Goal: Transaction & Acquisition: Obtain resource

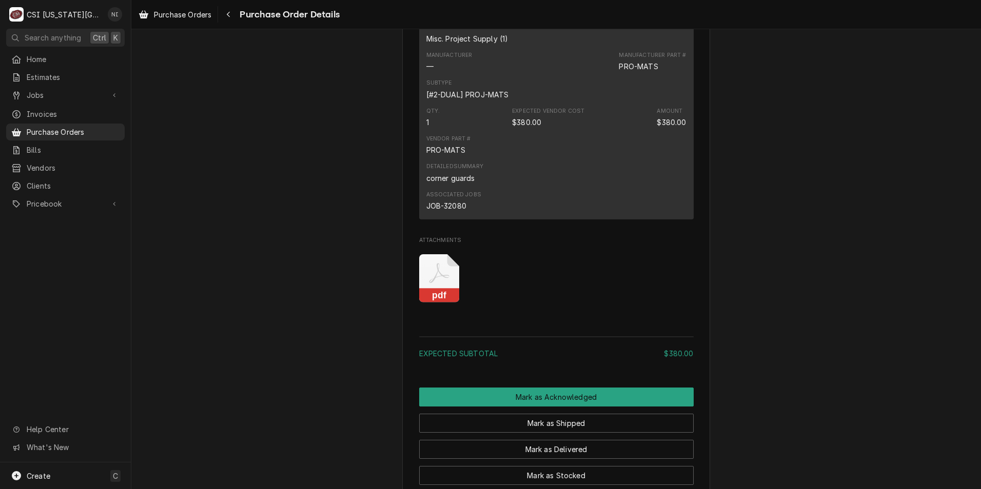
scroll to position [718, 0]
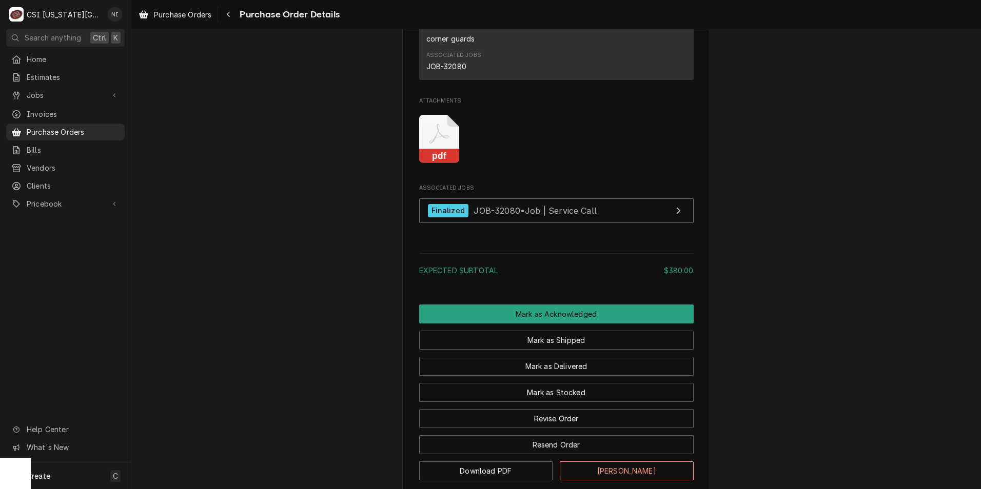
click at [438, 164] on icon "Attachments" at bounding box center [439, 139] width 41 height 49
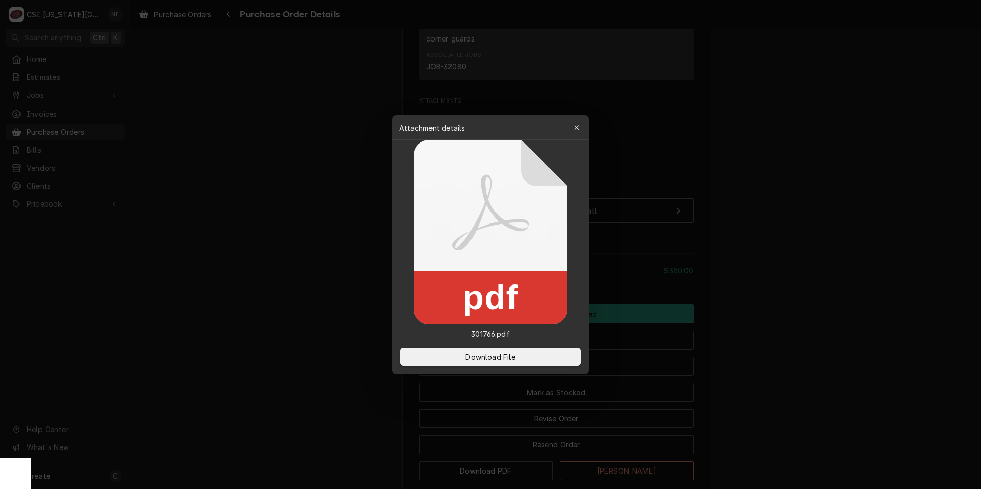
drag, startPoint x: 482, startPoint y: 359, endPoint x: 38, endPoint y: 146, distance: 492.2
click at [470, 354] on span "Download File" at bounding box center [490, 356] width 54 height 11
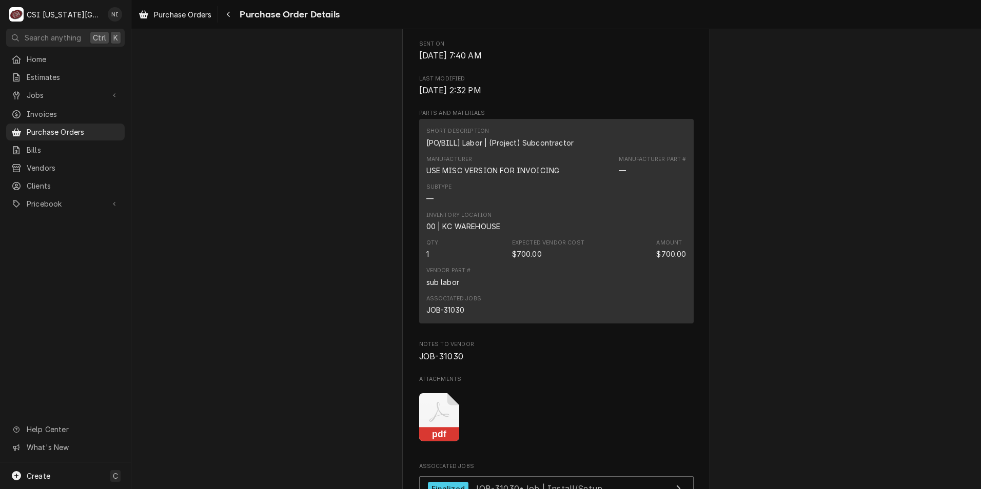
scroll to position [534, 0]
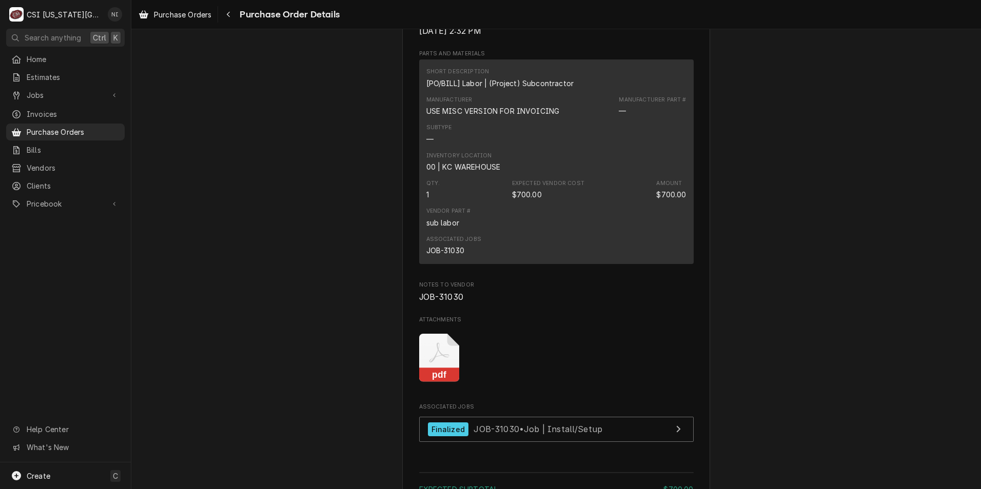
click at [435, 383] on rect "Attachments" at bounding box center [439, 375] width 41 height 14
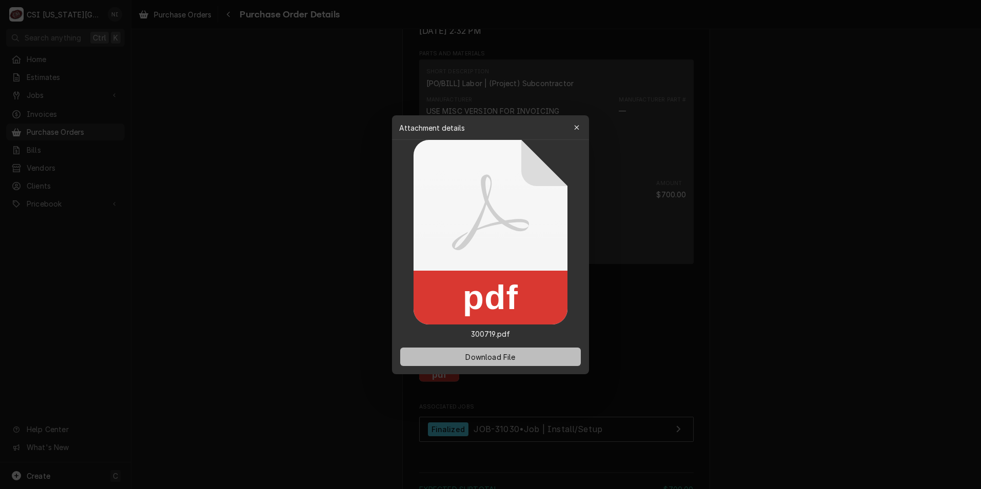
click at [471, 358] on span "Download File" at bounding box center [490, 356] width 54 height 11
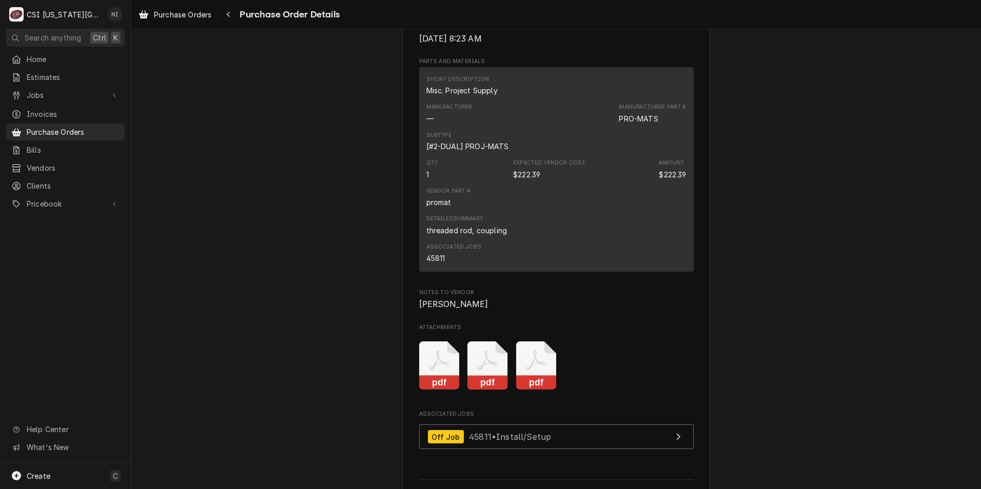
scroll to position [769, 0]
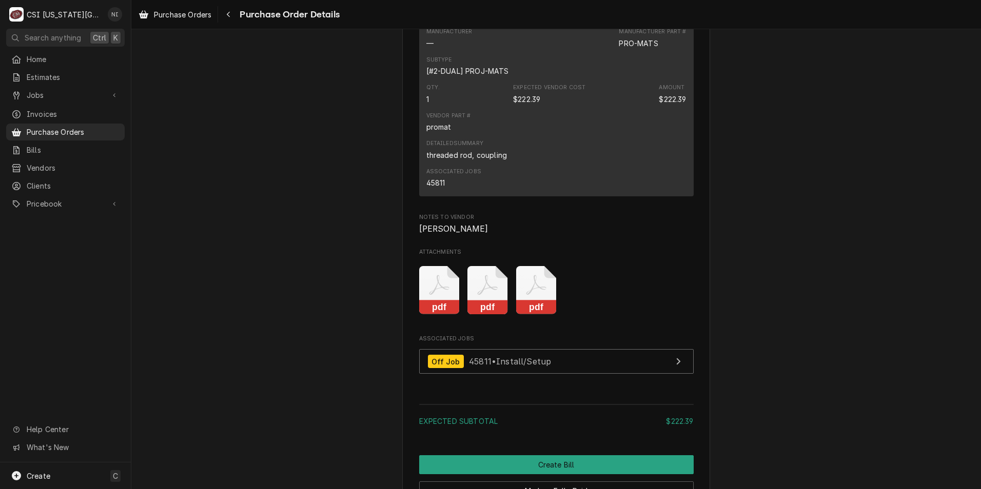
click at [532, 315] on rect "Attachments" at bounding box center [536, 308] width 41 height 14
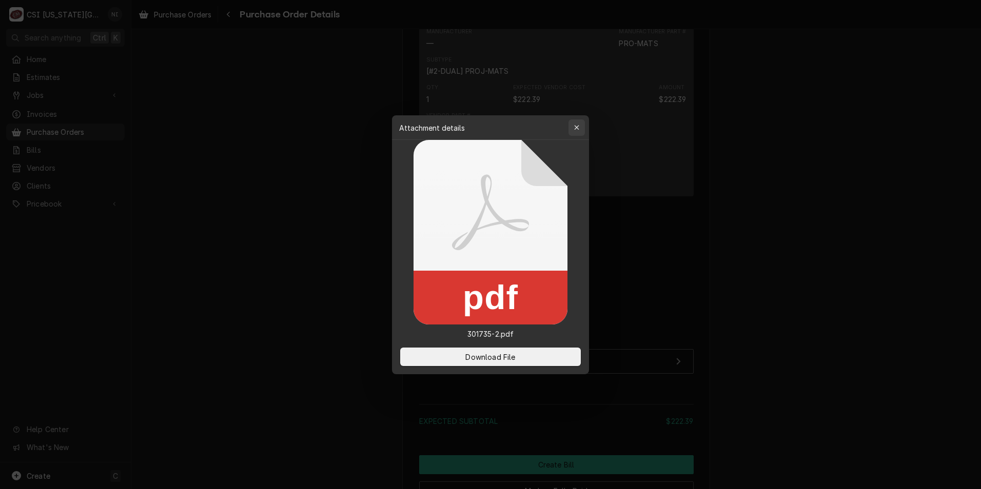
click at [577, 122] on button "button" at bounding box center [576, 127] width 16 height 16
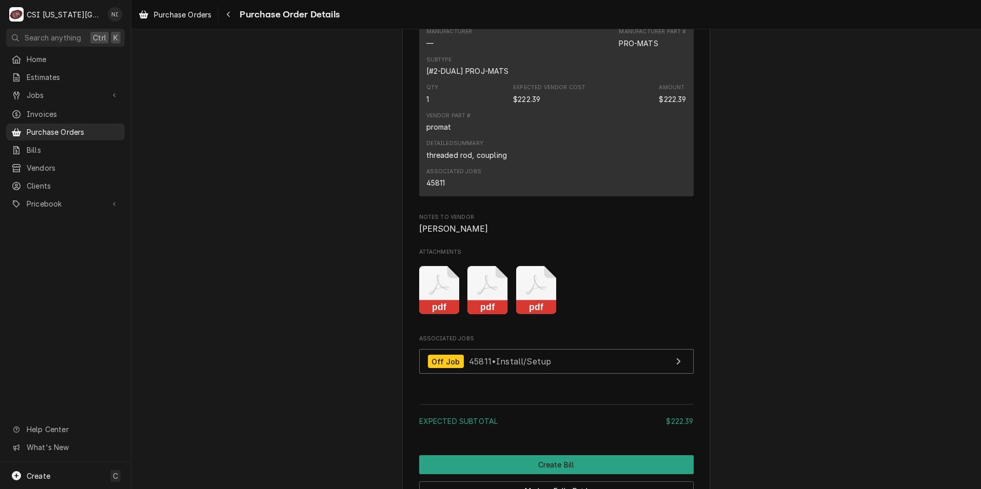
click at [446, 315] on icon "Attachments" at bounding box center [439, 290] width 41 height 49
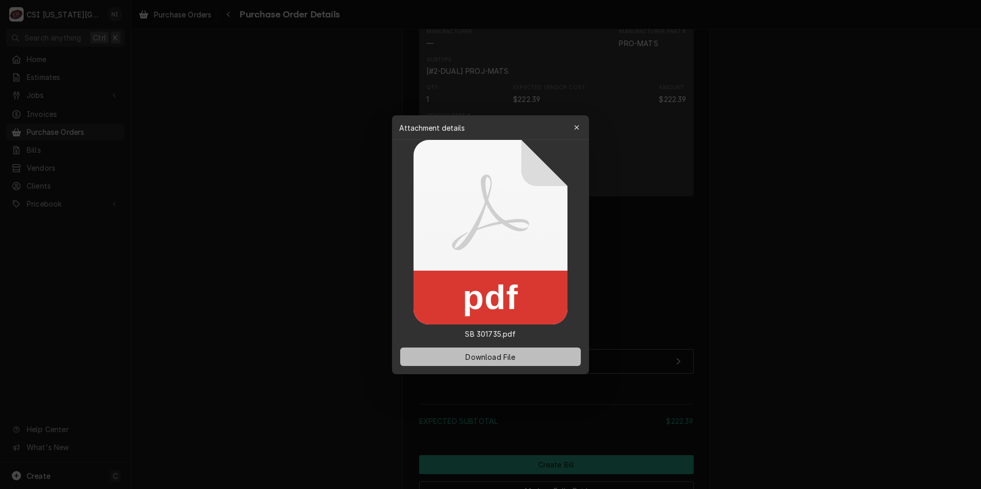
click at [500, 352] on span "Download File" at bounding box center [490, 356] width 54 height 11
click at [577, 127] on icon "button" at bounding box center [577, 127] width 6 height 7
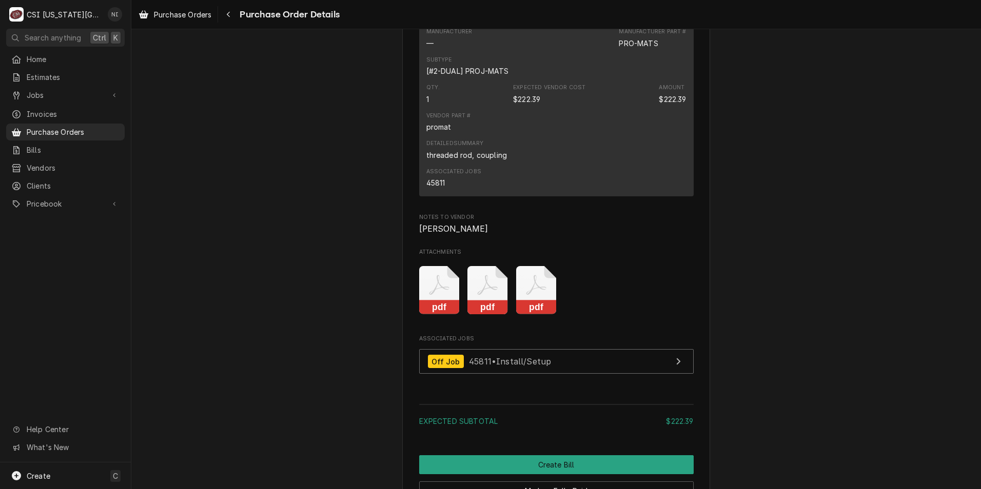
click at [490, 315] on icon "Attachments" at bounding box center [487, 290] width 41 height 49
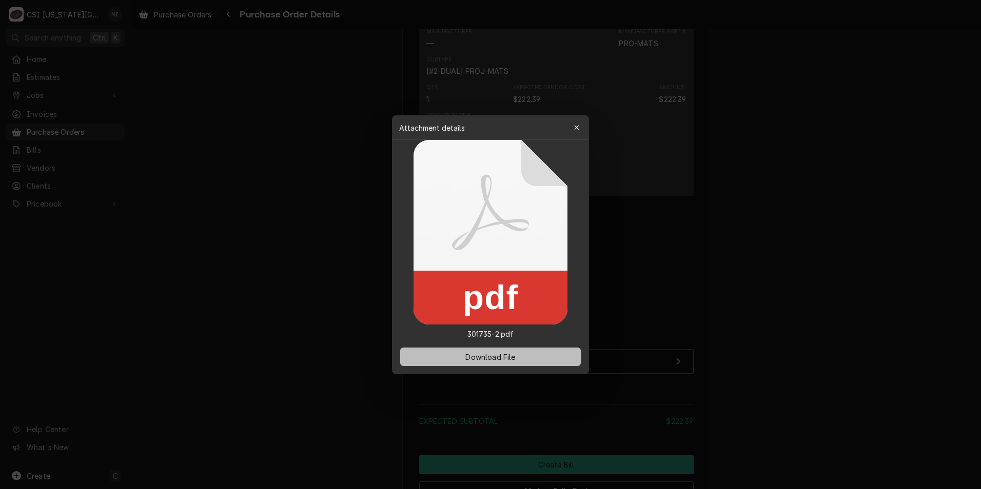
click at [514, 351] on button "Download File" at bounding box center [490, 357] width 181 height 18
click at [574, 130] on icon "button" at bounding box center [576, 127] width 5 height 5
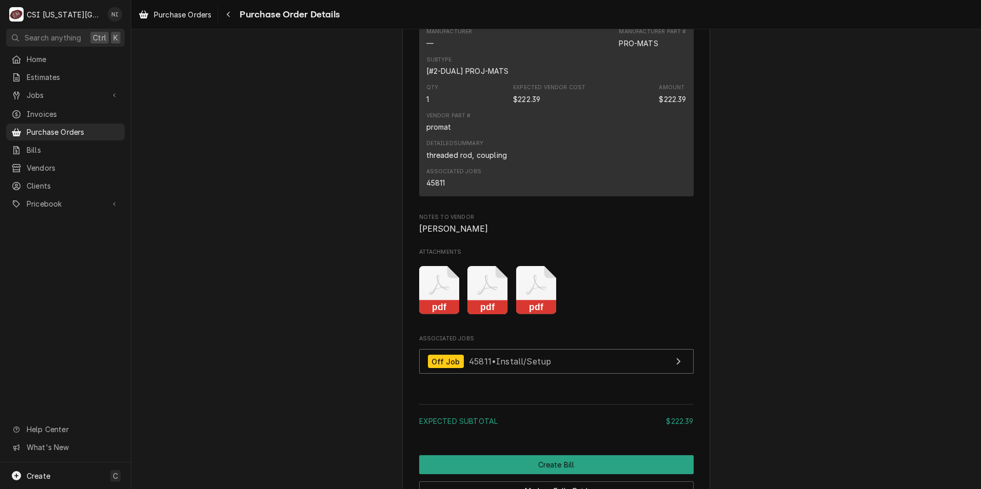
click at [525, 315] on icon "Attachments" at bounding box center [536, 290] width 41 height 49
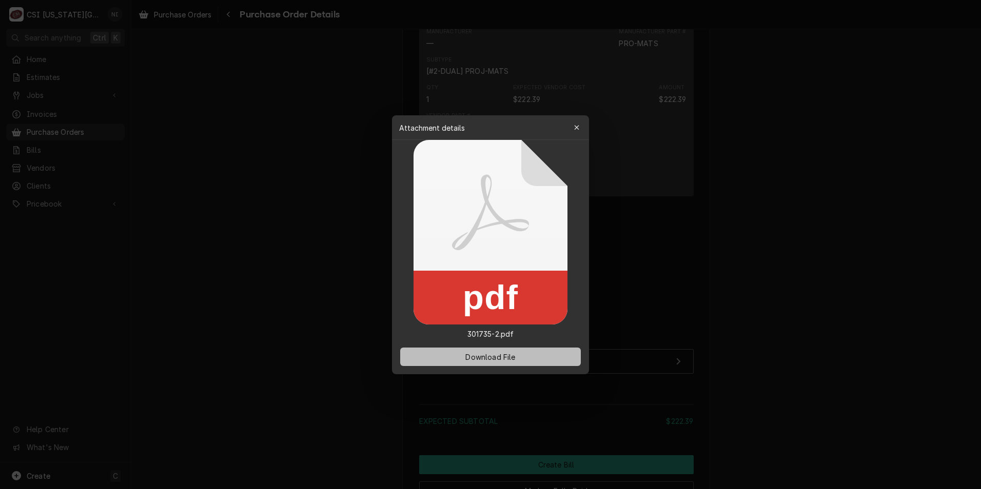
click at [521, 359] on button "Download File" at bounding box center [490, 357] width 181 height 18
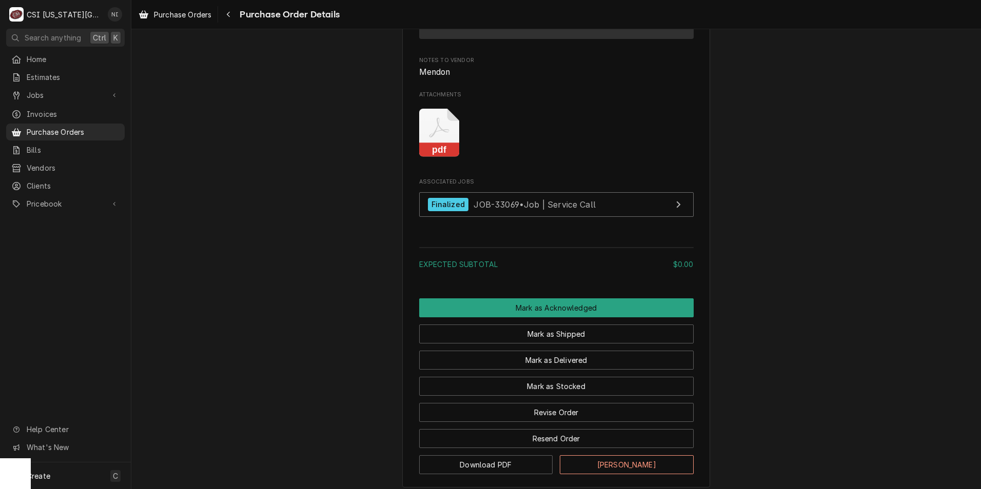
scroll to position [769, 0]
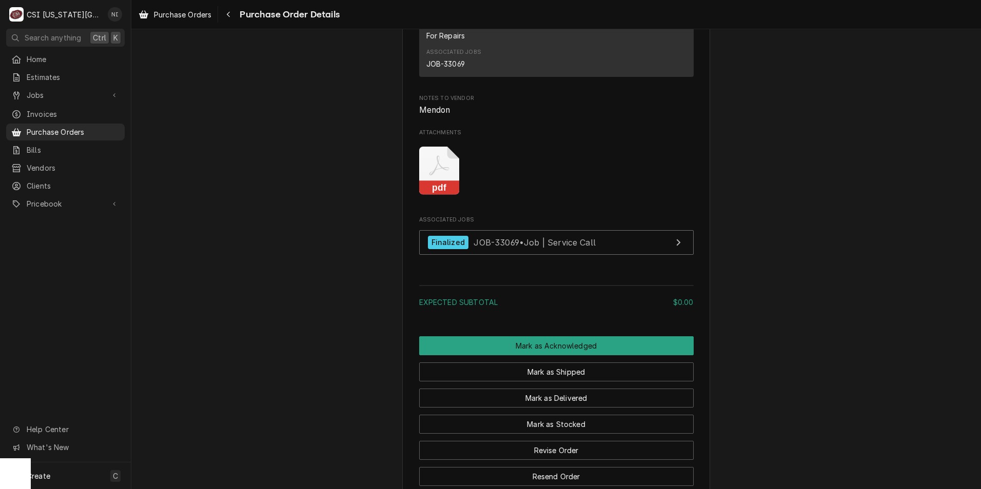
click at [438, 195] on icon "Attachments" at bounding box center [439, 171] width 41 height 49
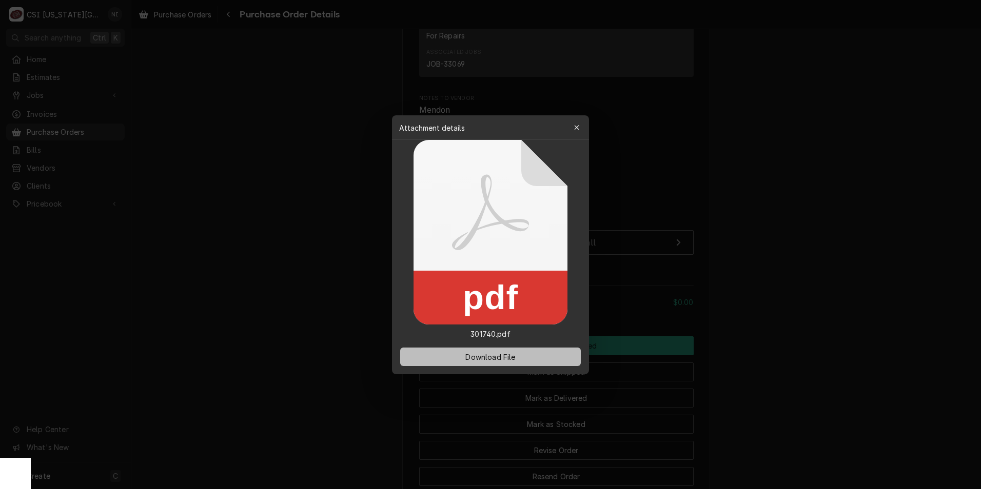
click at [492, 359] on span "Download File" at bounding box center [490, 356] width 54 height 11
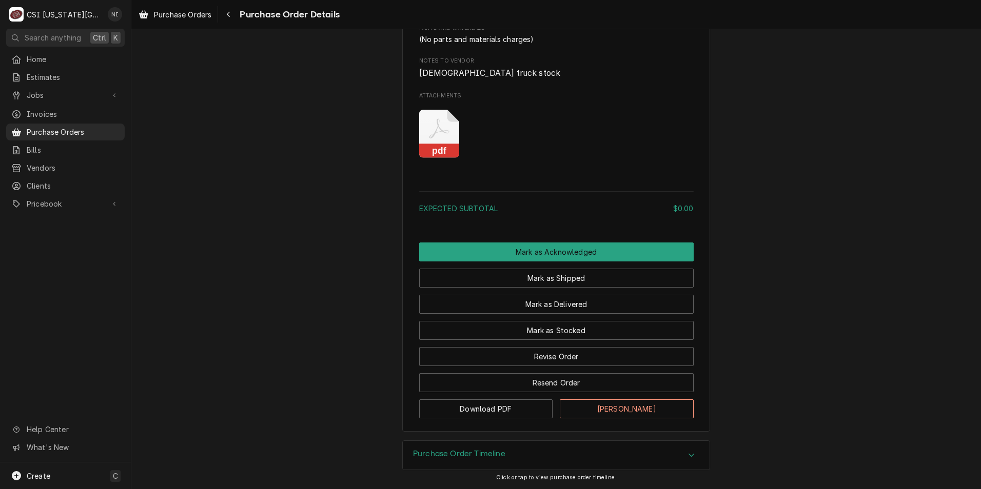
scroll to position [641, 0]
click at [433, 154] on rect "Attachments" at bounding box center [439, 151] width 41 height 14
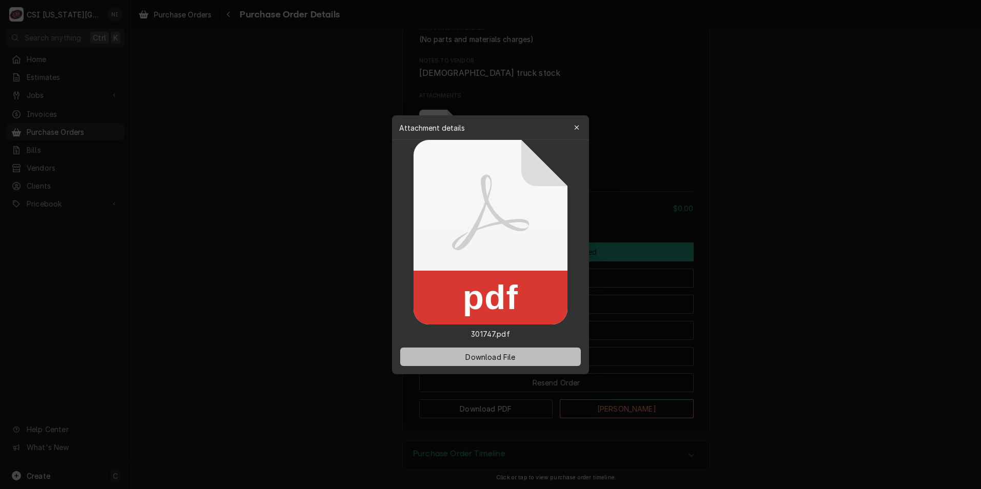
click at [502, 357] on span "Download File" at bounding box center [490, 356] width 54 height 11
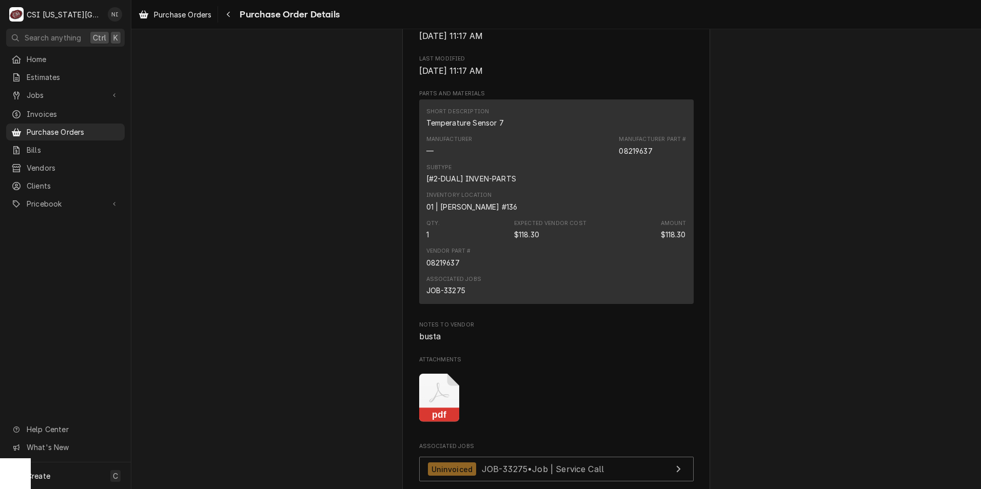
scroll to position [690, 0]
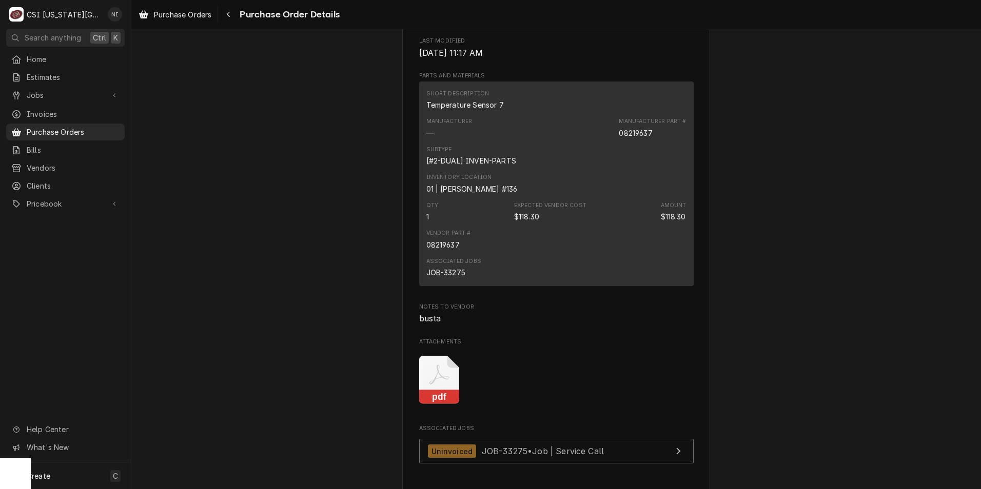
click at [432, 397] on icon "Attachments" at bounding box center [439, 380] width 41 height 49
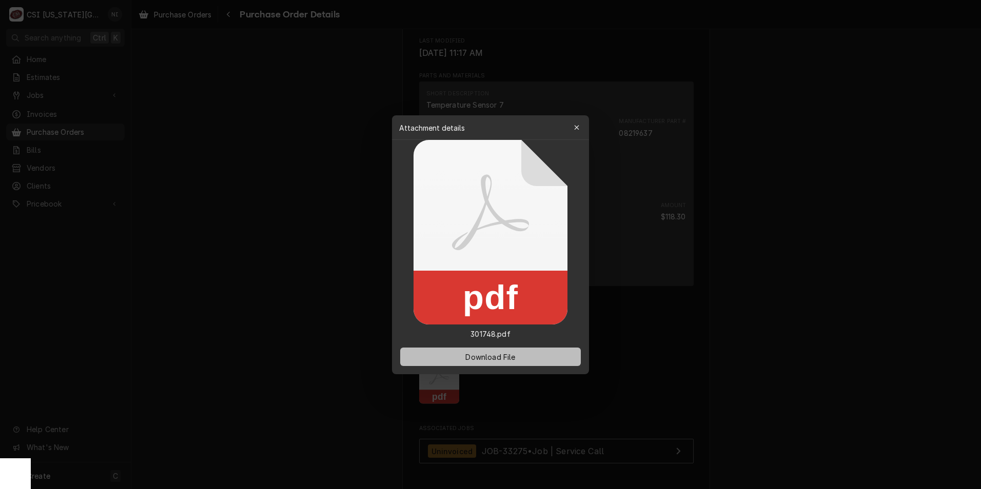
click at [466, 357] on span "Download File" at bounding box center [490, 356] width 54 height 11
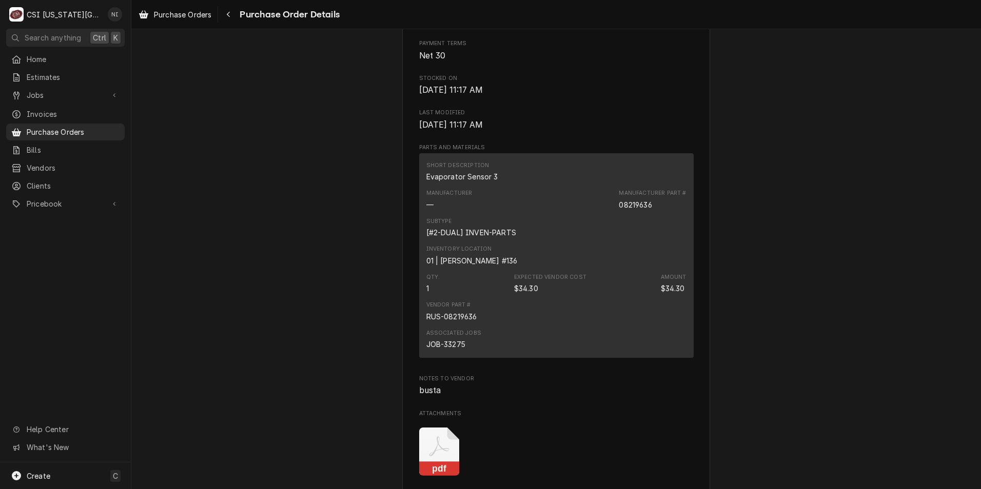
scroll to position [769, 0]
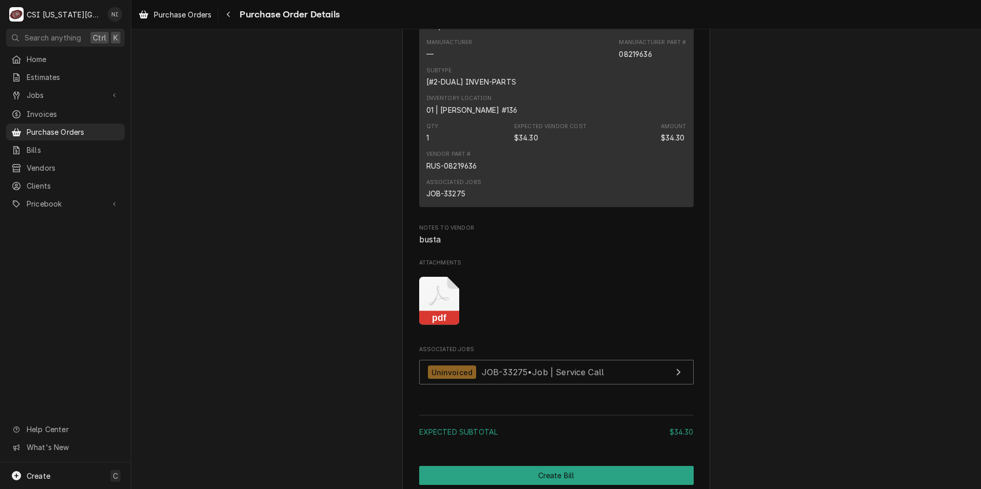
click at [447, 326] on icon "Attachments" at bounding box center [439, 301] width 41 height 49
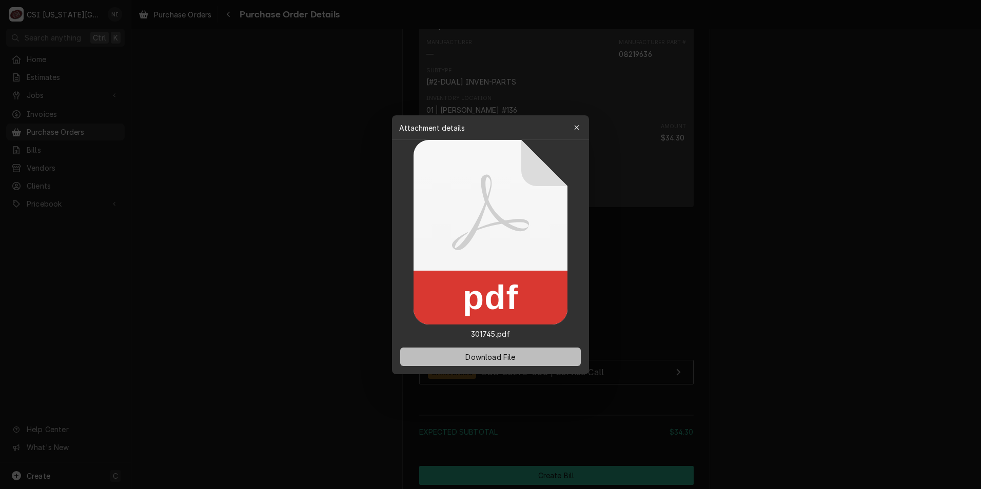
drag, startPoint x: 491, startPoint y: 355, endPoint x: 25, endPoint y: 168, distance: 502.1
click at [491, 354] on span "Download File" at bounding box center [490, 356] width 54 height 11
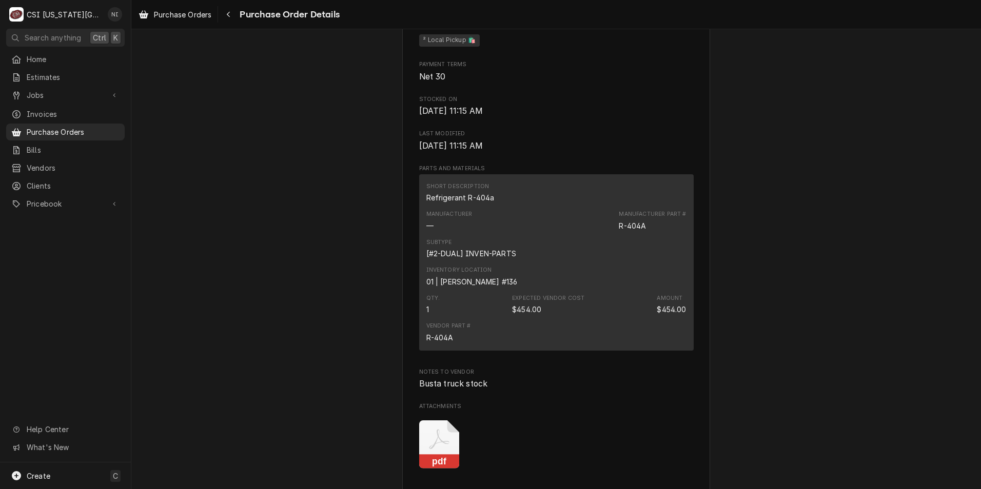
scroll to position [718, 0]
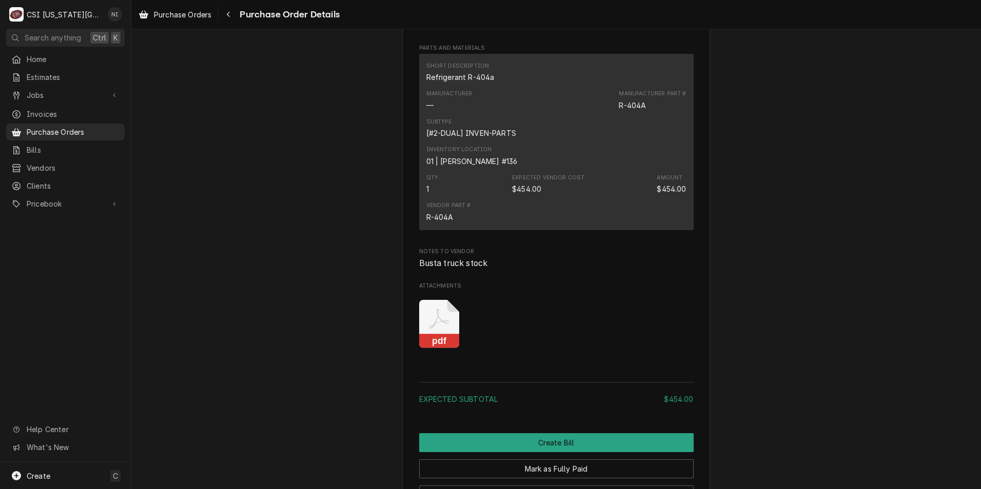
click at [429, 349] on icon "Attachments" at bounding box center [439, 324] width 41 height 49
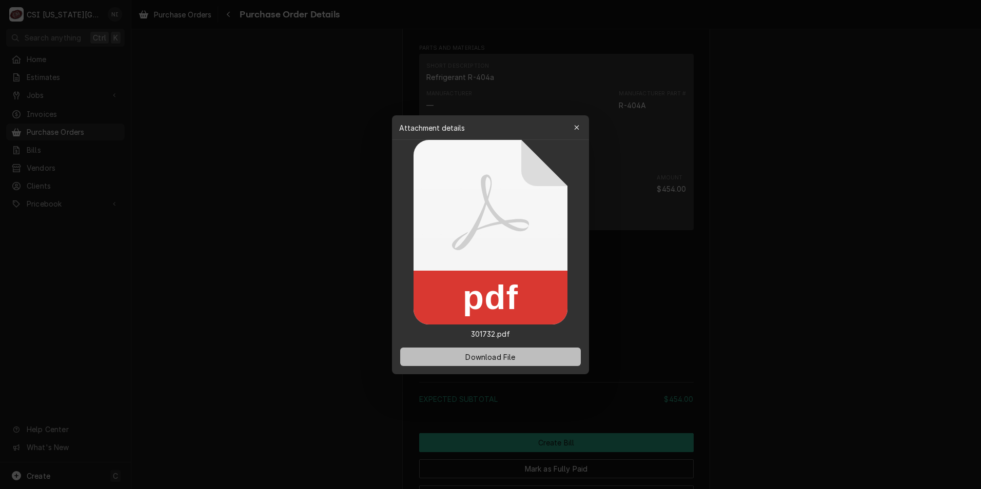
click at [496, 358] on span "Download File" at bounding box center [490, 356] width 54 height 11
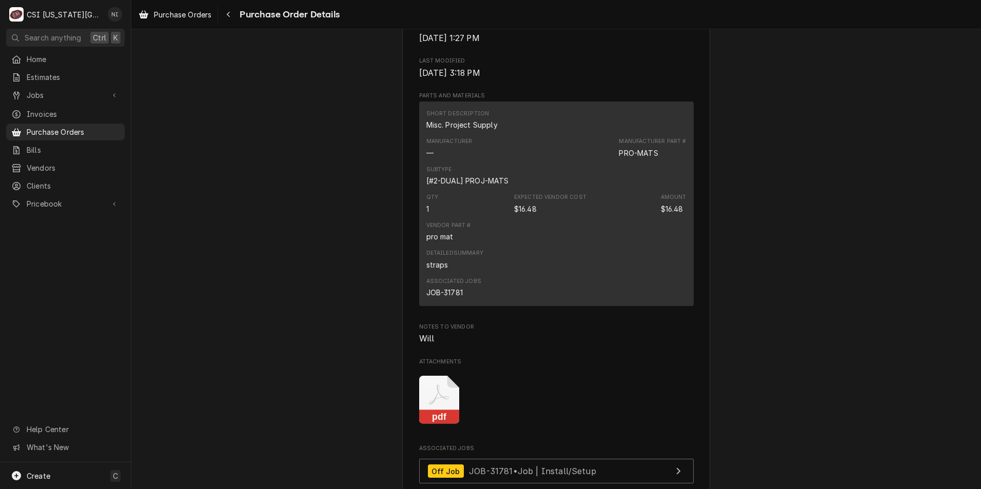
scroll to position [923, 0]
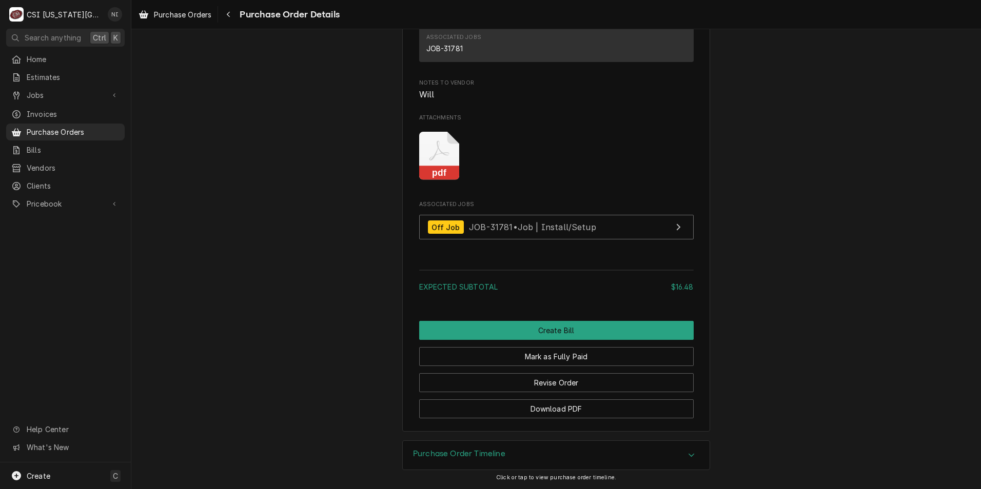
click at [433, 170] on icon "Attachments" at bounding box center [439, 156] width 41 height 49
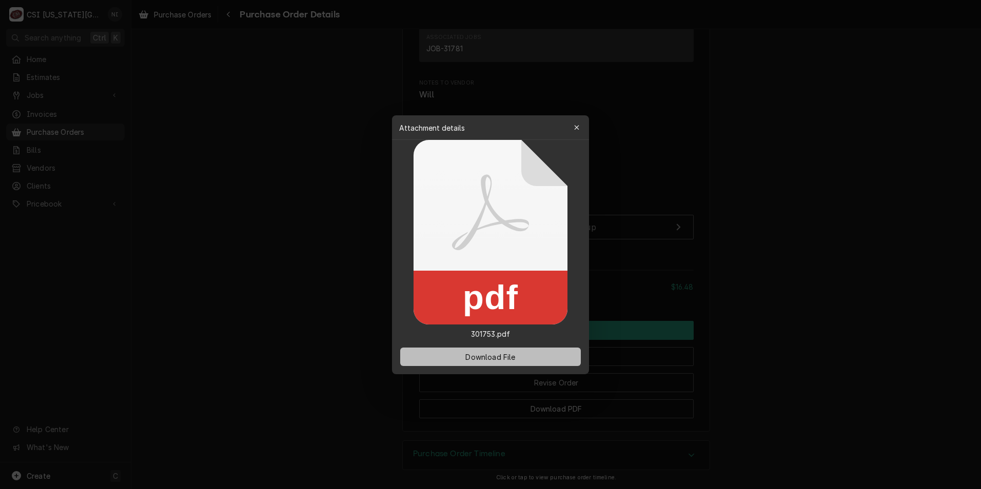
drag, startPoint x: 469, startPoint y: 359, endPoint x: 191, endPoint y: 229, distance: 306.7
click at [468, 359] on span "Download File" at bounding box center [490, 356] width 54 height 11
drag, startPoint x: 685, startPoint y: 79, endPoint x: 704, endPoint y: 75, distance: 18.8
click at [685, 79] on div at bounding box center [490, 244] width 981 height 489
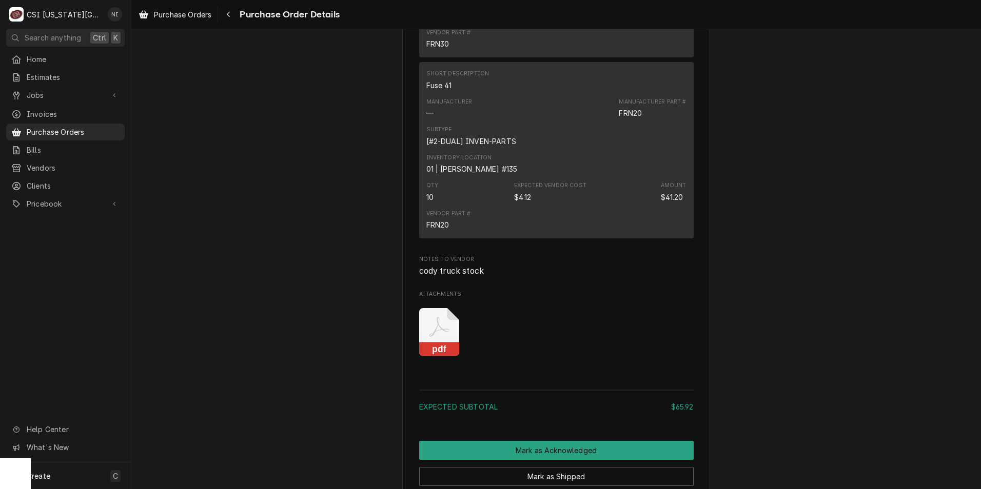
scroll to position [872, 0]
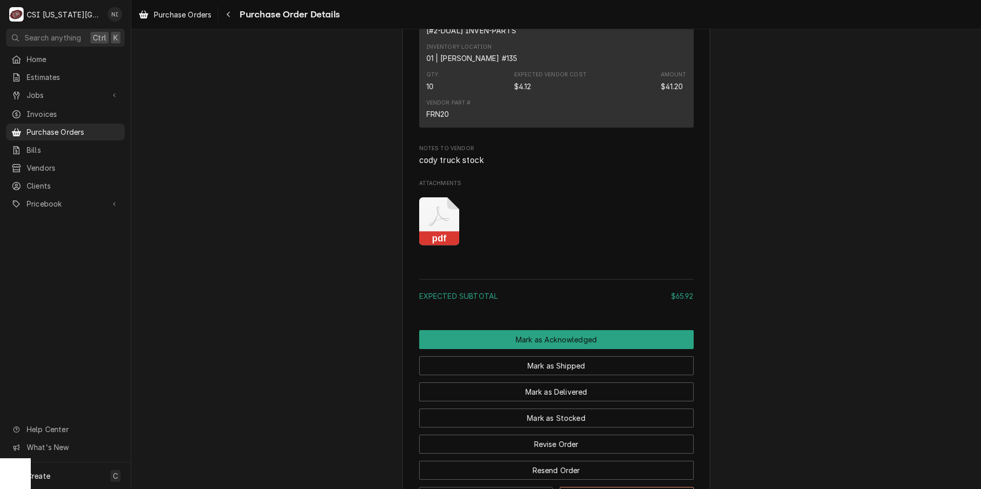
click at [426, 246] on icon "Attachments" at bounding box center [439, 221] width 41 height 49
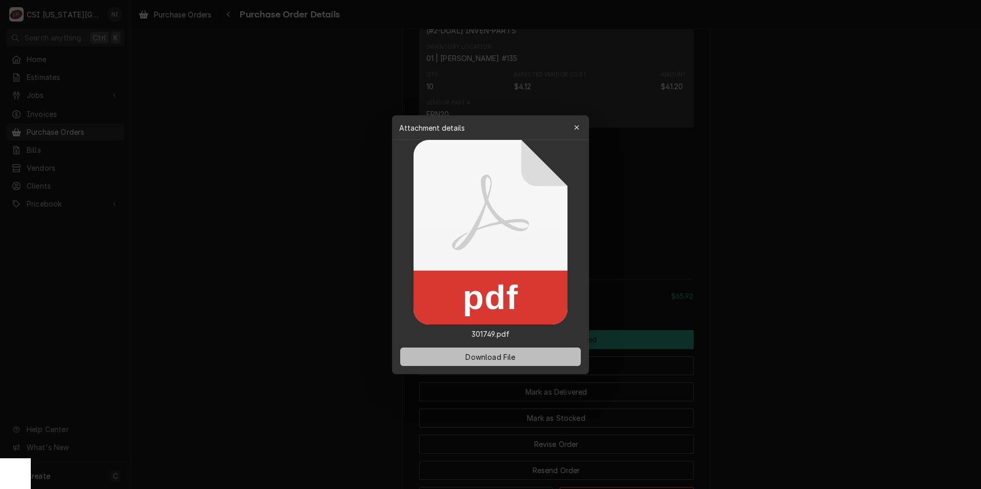
click at [508, 348] on button "Download File" at bounding box center [490, 357] width 181 height 18
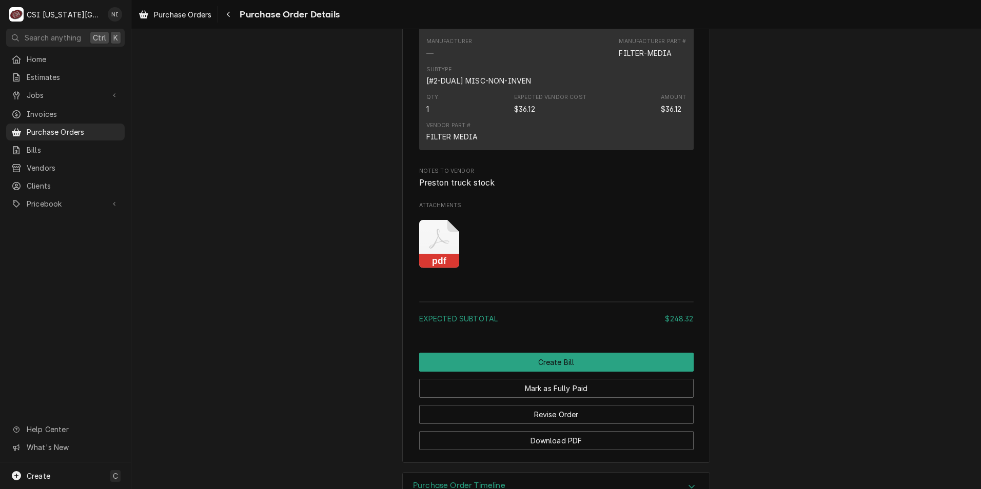
scroll to position [1015, 0]
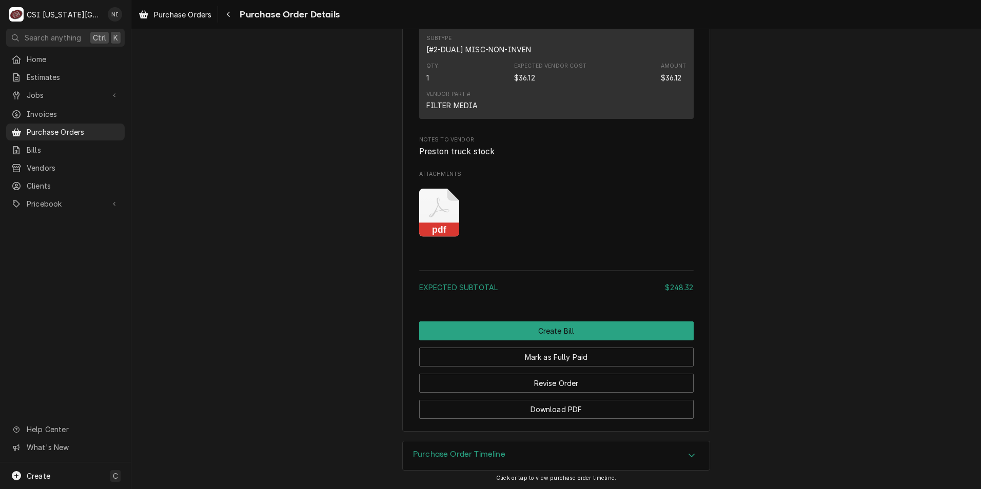
click at [428, 217] on icon "Attachments" at bounding box center [439, 213] width 41 height 49
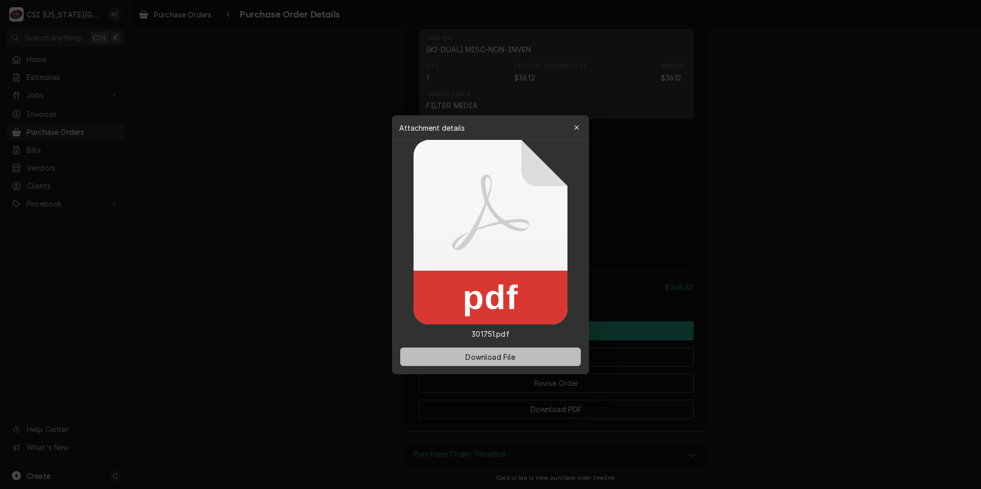
click at [497, 355] on span "Download File" at bounding box center [490, 356] width 54 height 11
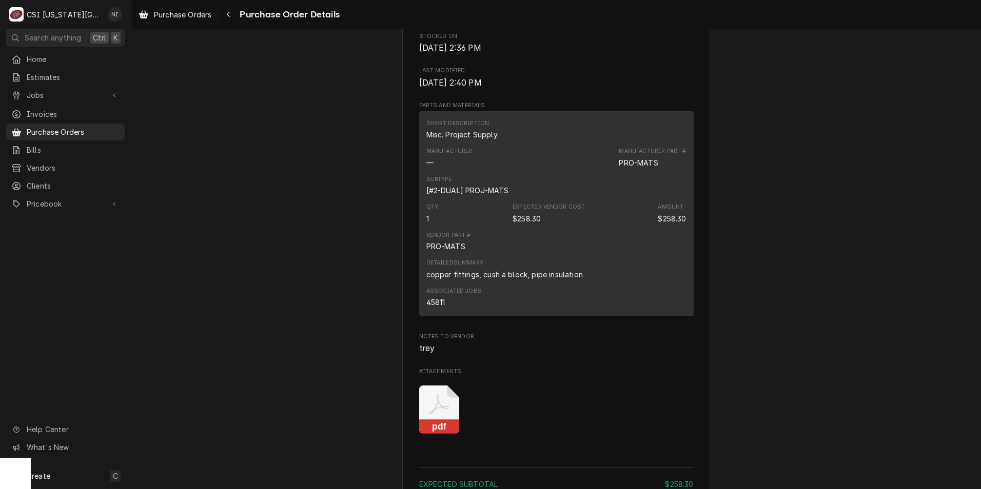
scroll to position [821, 0]
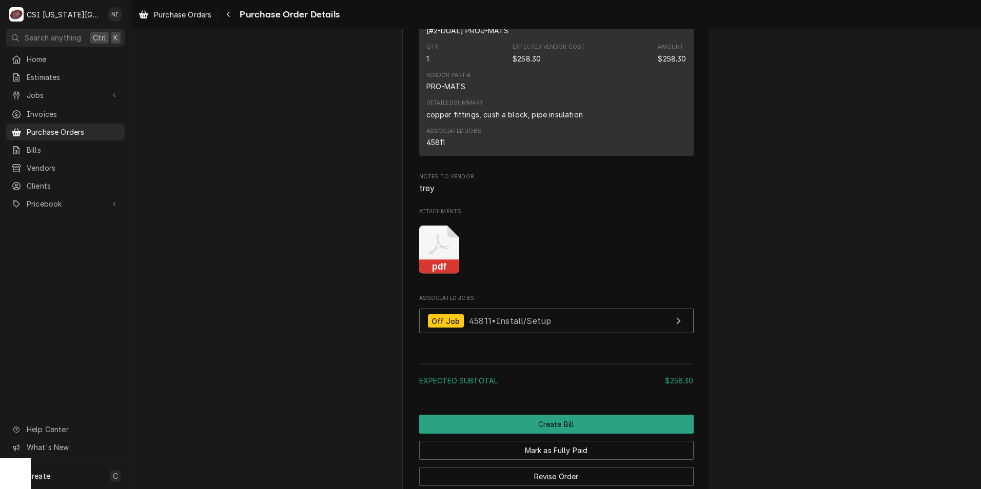
click at [425, 273] on icon "Attachments" at bounding box center [439, 250] width 41 height 49
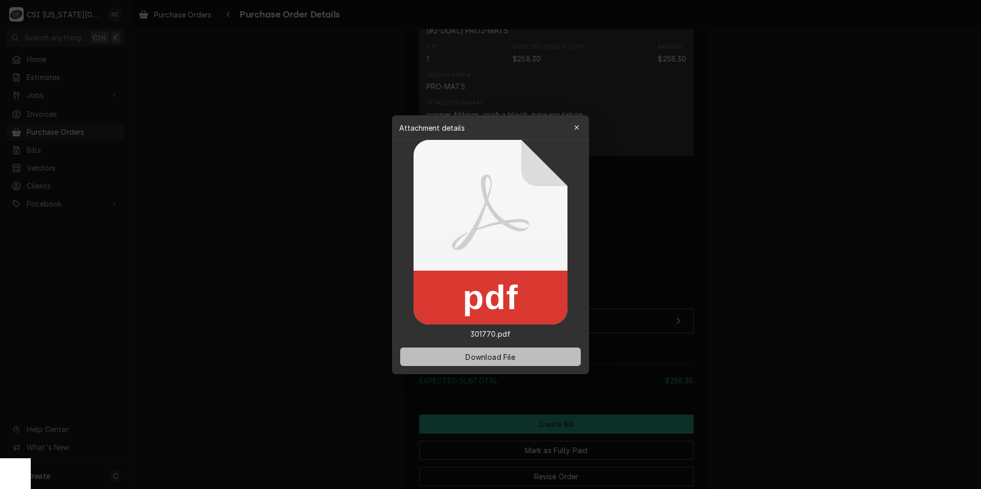
click at [478, 355] on span "Download File" at bounding box center [490, 356] width 54 height 11
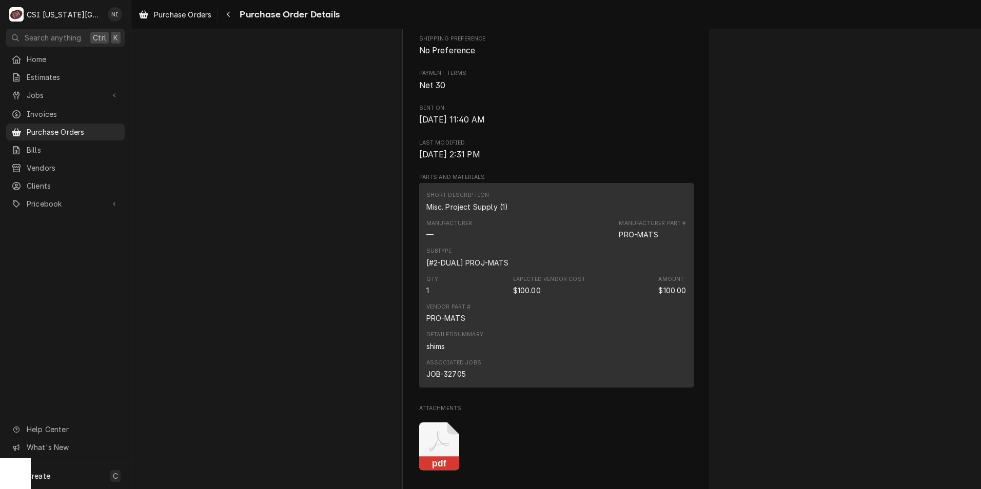
scroll to position [718, 0]
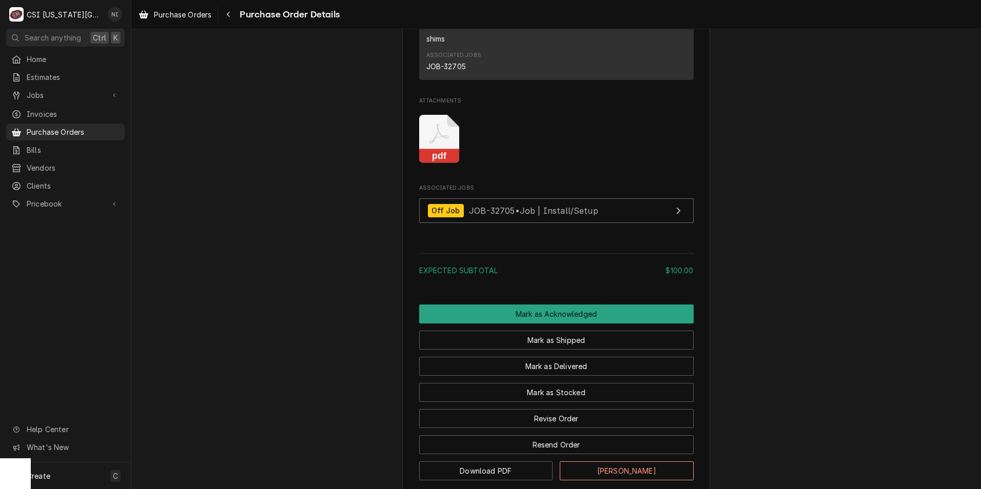
click at [427, 164] on icon "Attachments" at bounding box center [439, 139] width 41 height 49
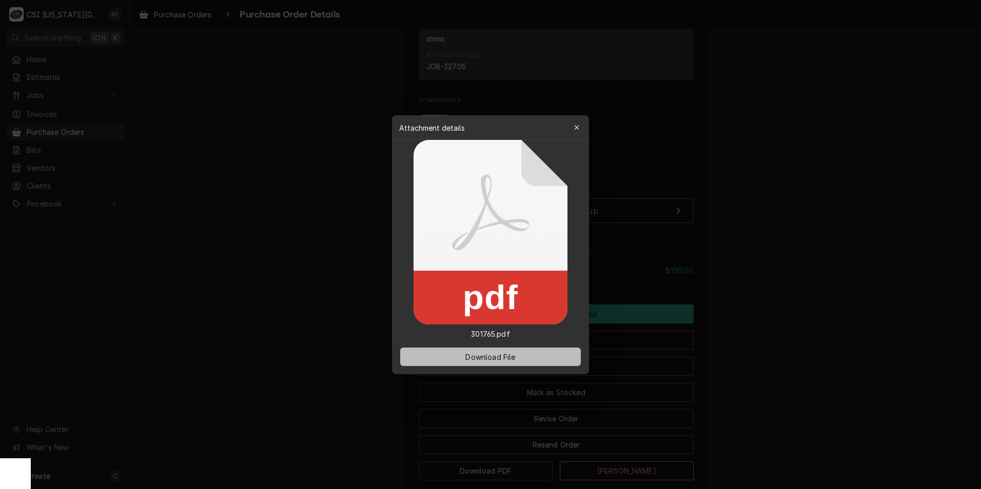
click at [494, 365] on button "Download File" at bounding box center [490, 357] width 181 height 18
click at [483, 355] on span "Download File" at bounding box center [490, 356] width 54 height 11
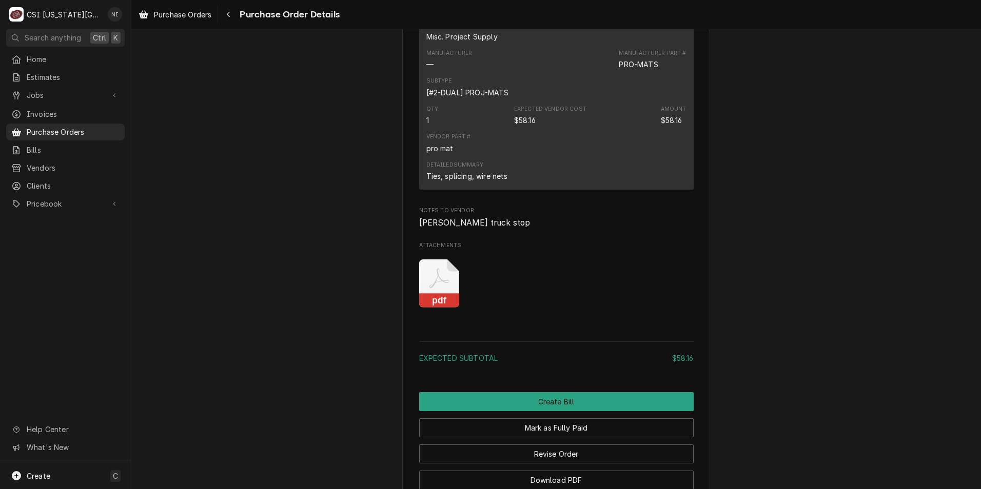
scroll to position [813, 0]
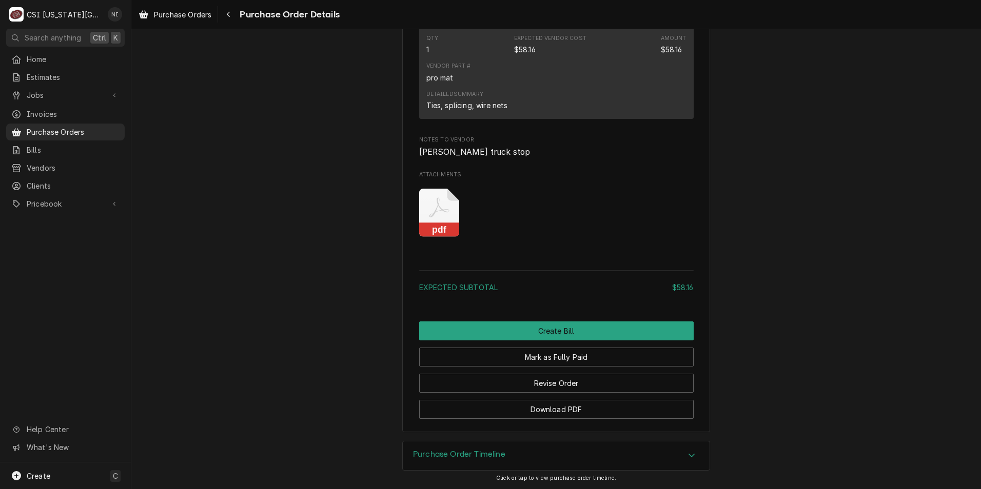
click at [446, 211] on icon "Attachments" at bounding box center [439, 213] width 41 height 49
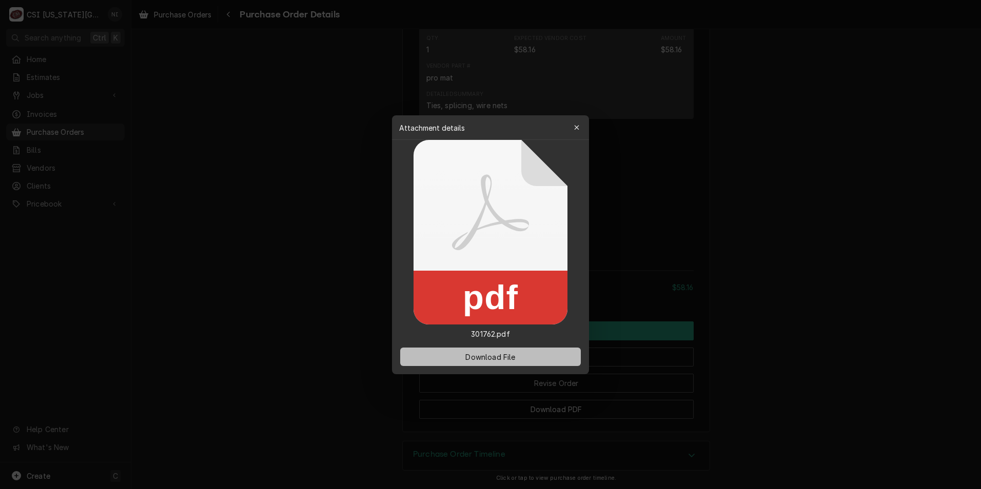
click at [514, 361] on span "Download File" at bounding box center [490, 356] width 54 height 11
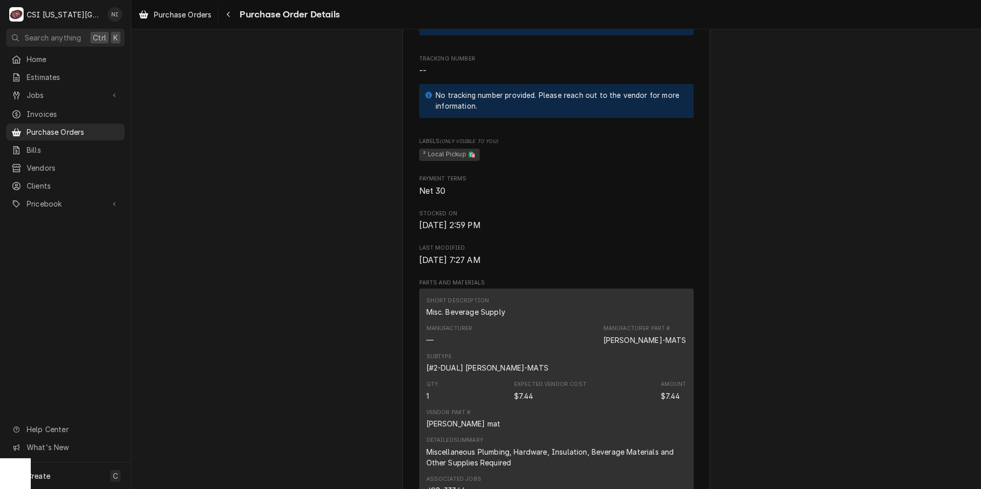
scroll to position [872, 0]
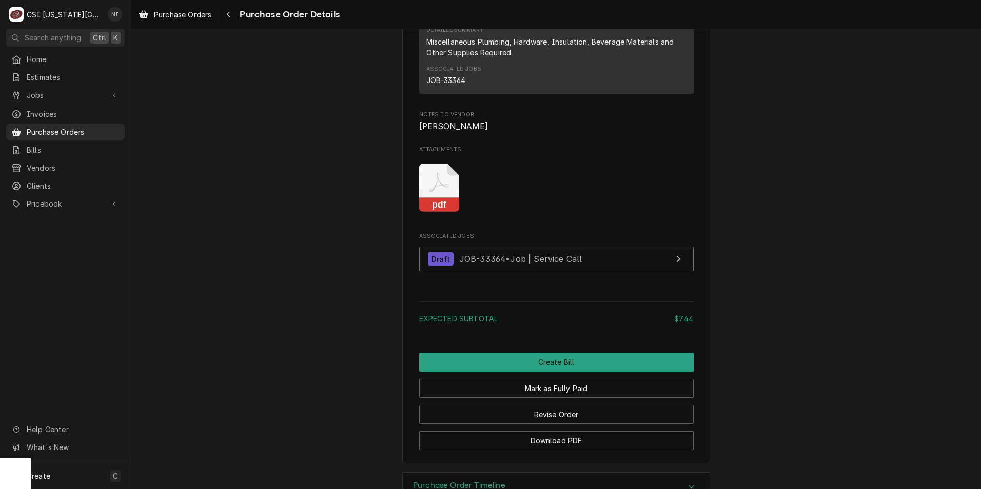
click at [443, 192] on icon "Attachments" at bounding box center [439, 182] width 20 height 20
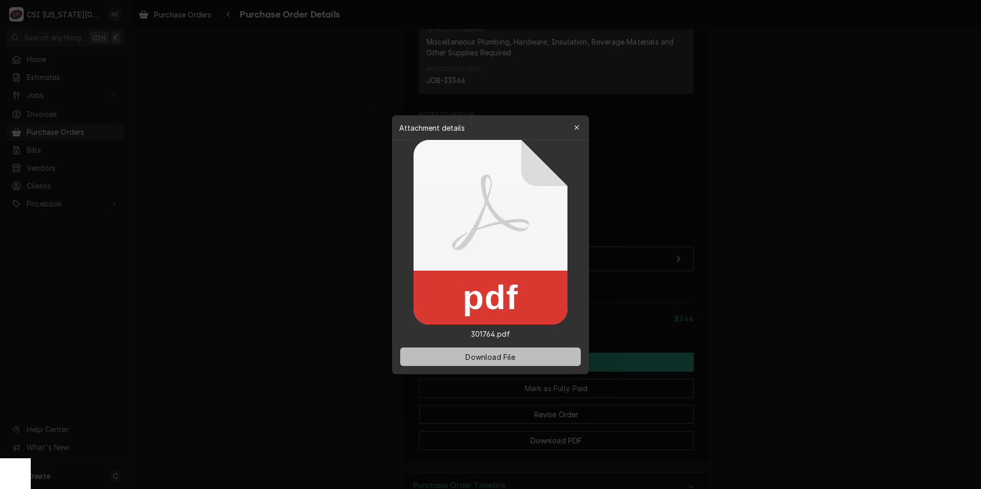
drag, startPoint x: 518, startPoint y: 353, endPoint x: 518, endPoint y: 359, distance: 6.2
click at [518, 354] on button "Download File" at bounding box center [490, 357] width 181 height 18
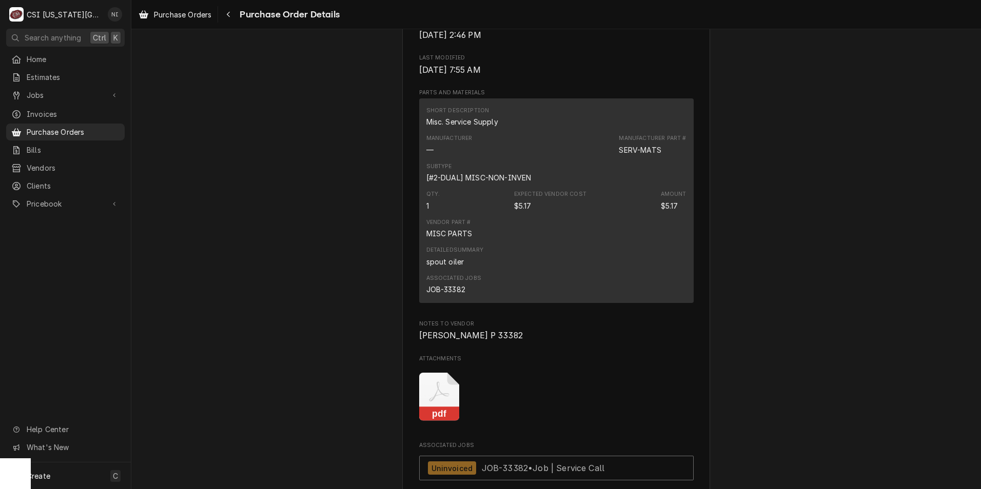
scroll to position [821, 0]
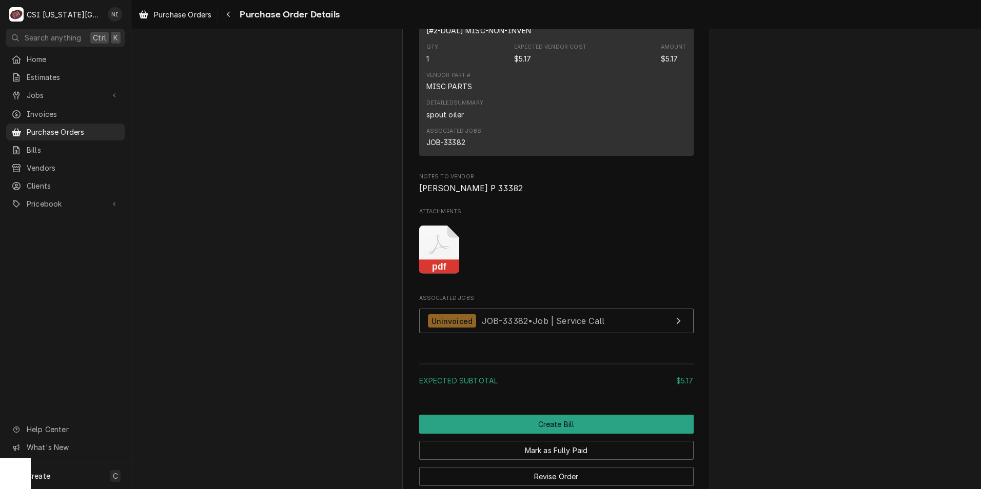
click at [426, 274] on rect "Attachments" at bounding box center [439, 267] width 41 height 14
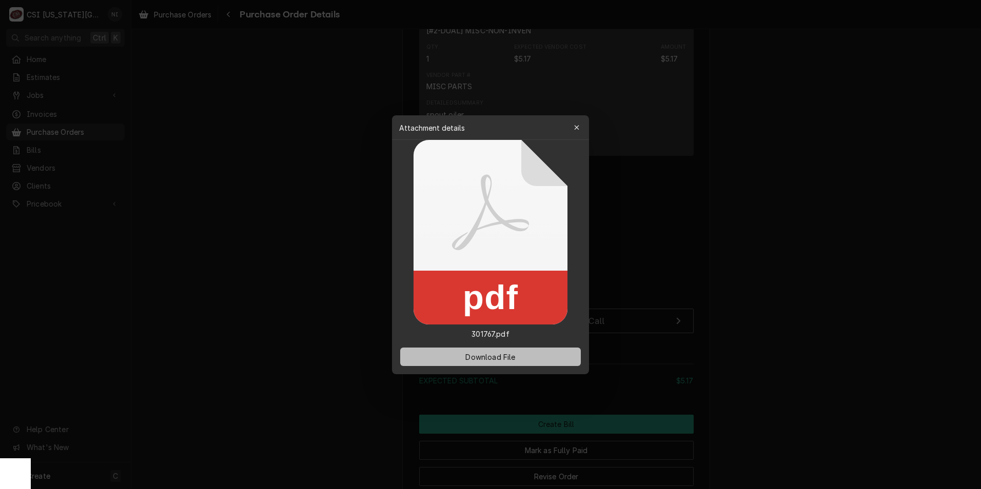
click at [507, 363] on button "Download File" at bounding box center [490, 357] width 181 height 18
